Goal: Download file/media

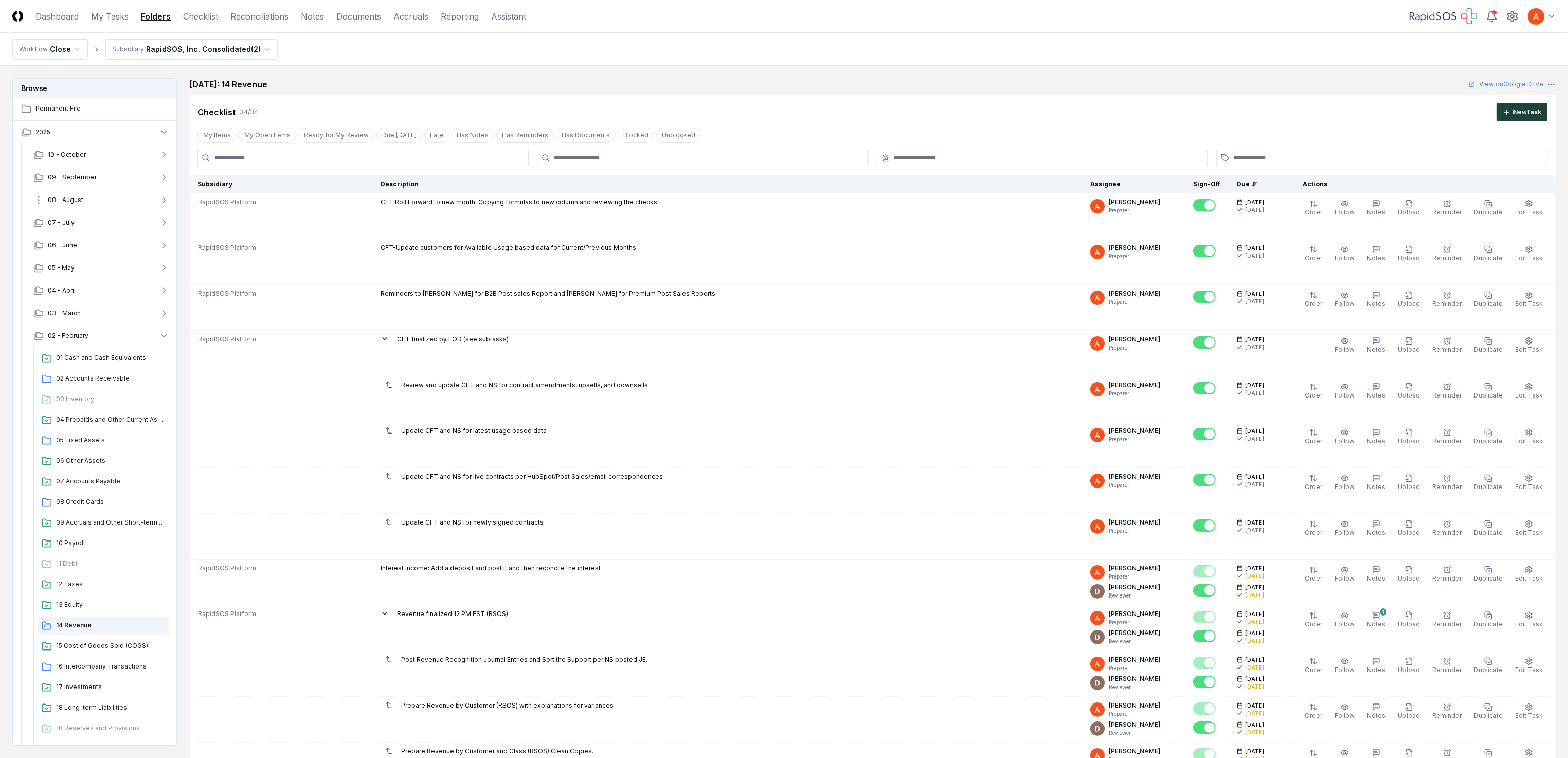
click at [72, 206] on button "08 - August" at bounding box center [101, 200] width 152 height 23
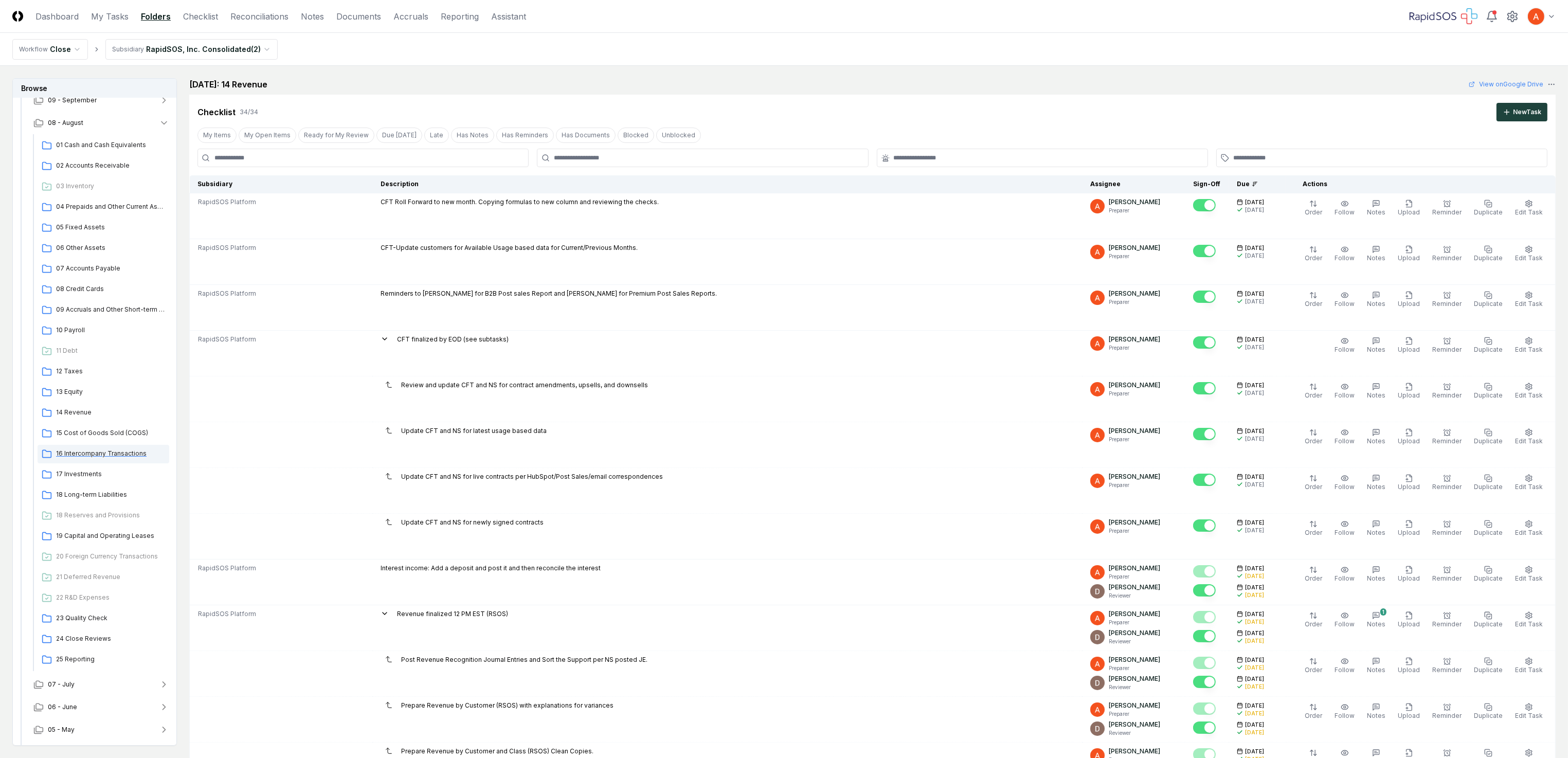
click at [126, 447] on div "16 Intercompany Transactions" at bounding box center [103, 454] width 131 height 18
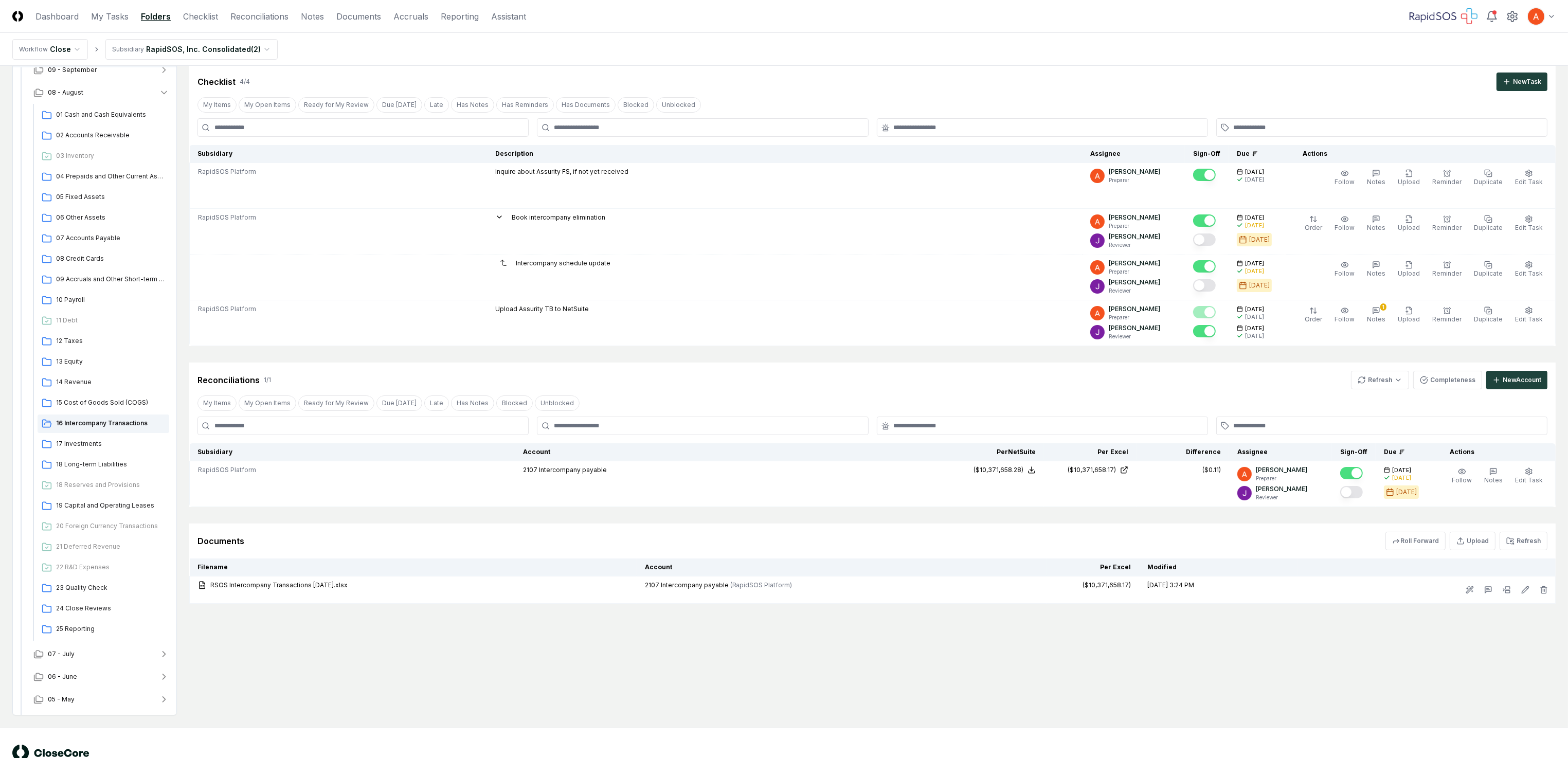
scroll to position [61, 0]
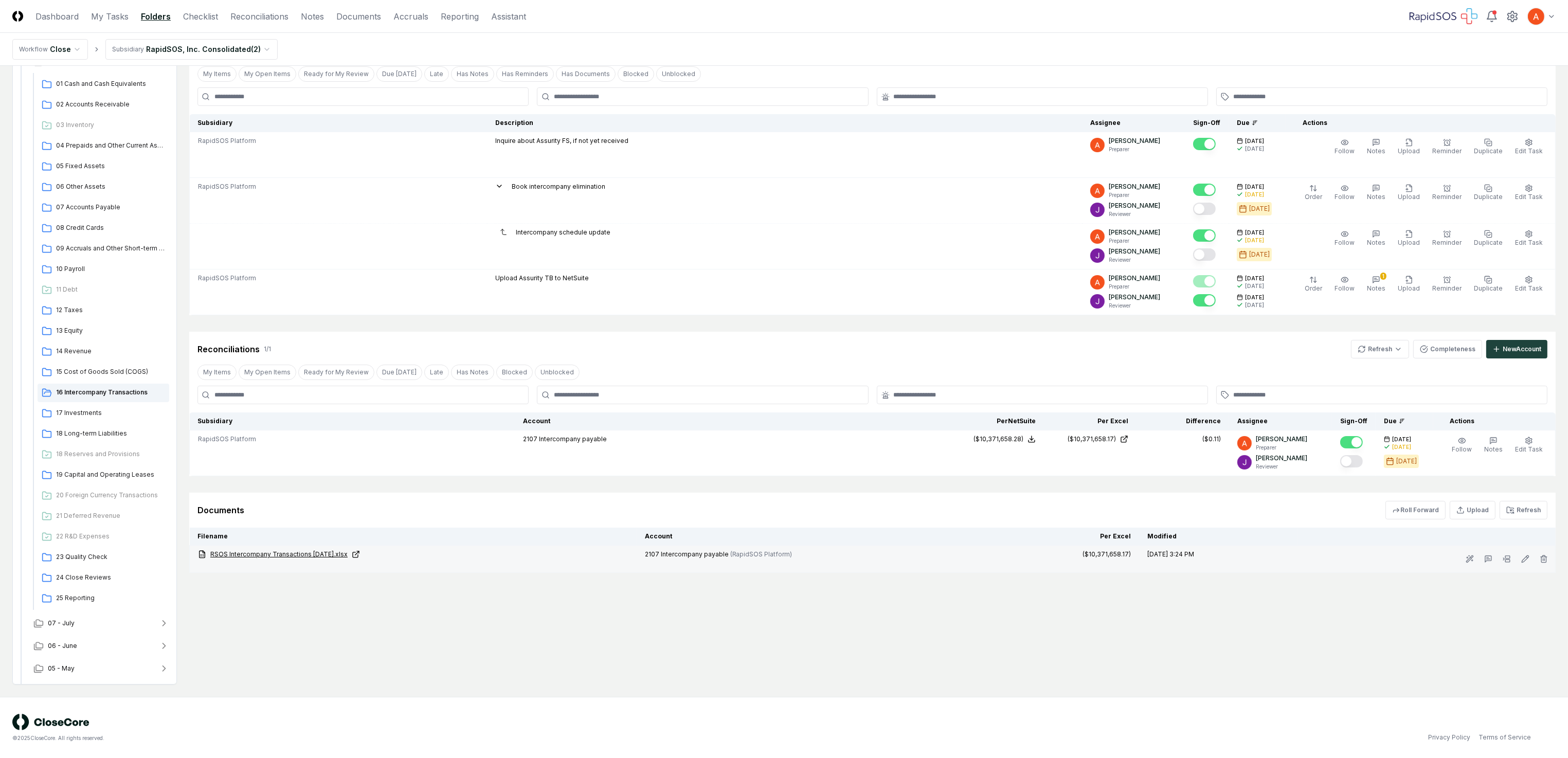
click at [336, 552] on link "RSOS Intercompany Transactions Aug 2025.xlsx" at bounding box center [413, 554] width 430 height 9
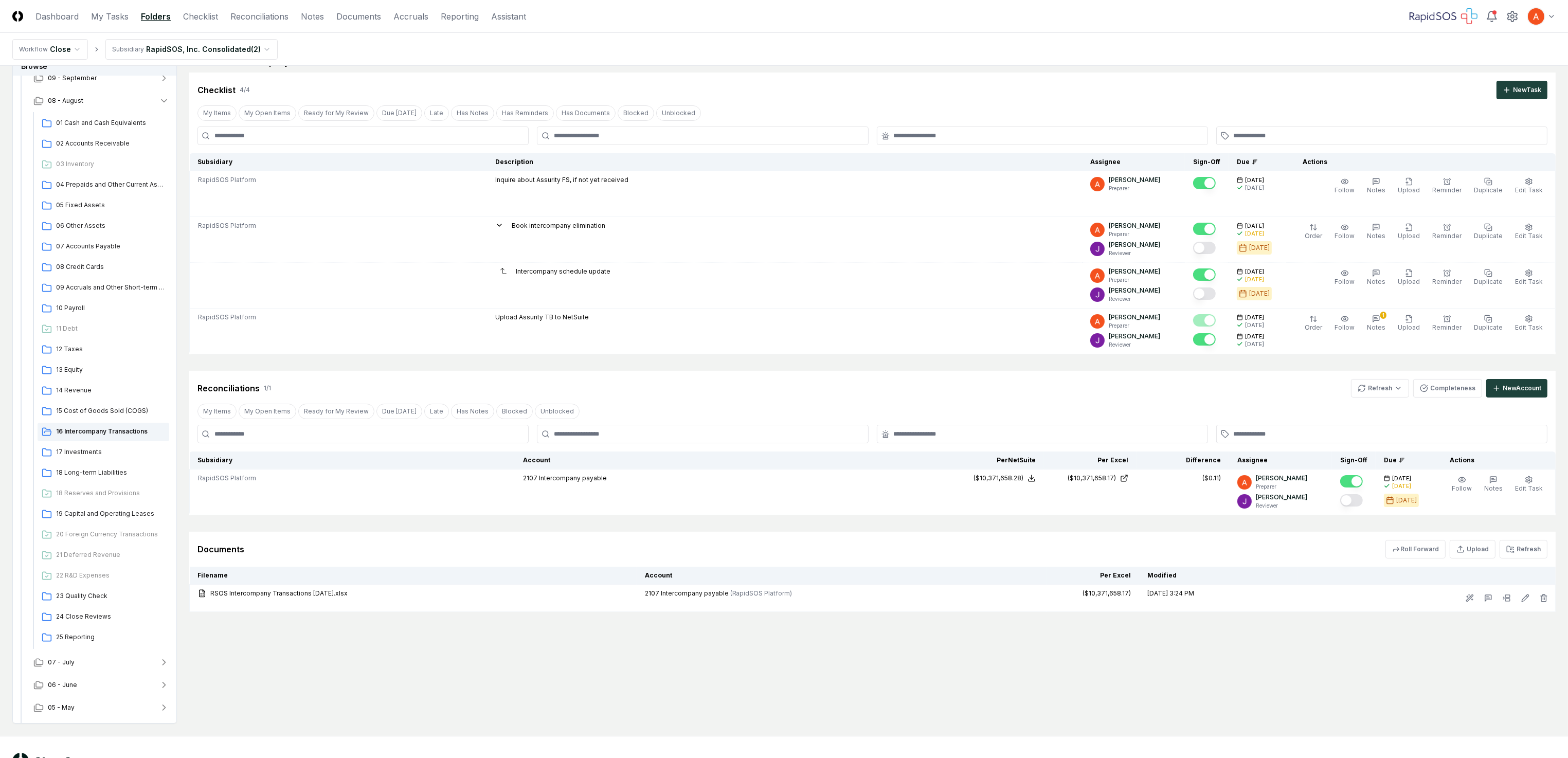
scroll to position [0, 0]
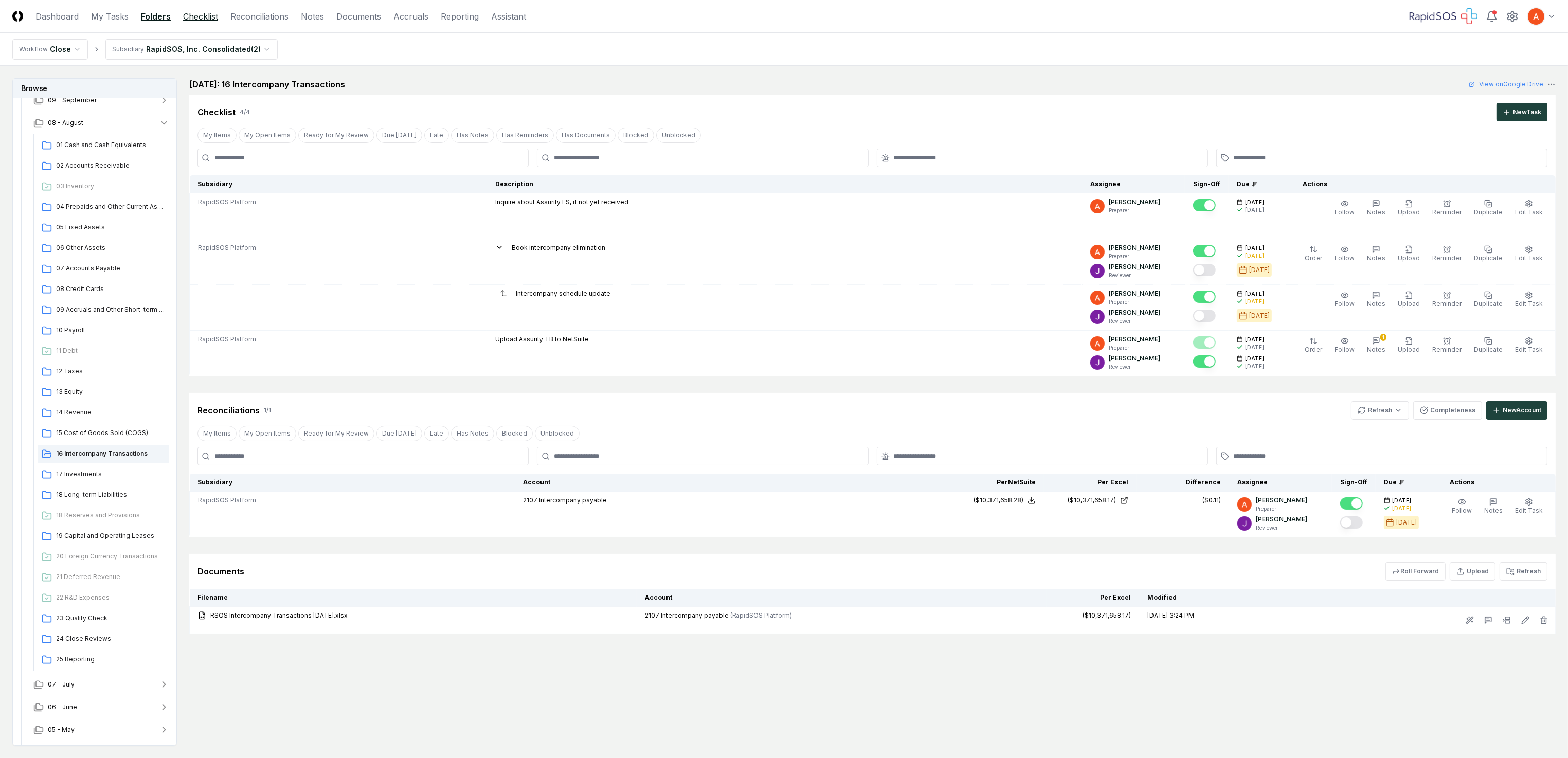
click at [194, 20] on link "Checklist" at bounding box center [200, 16] width 35 height 12
